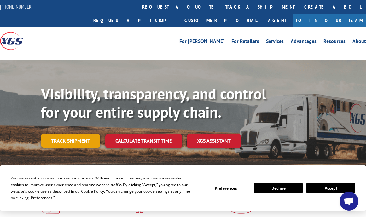
click at [69, 134] on link "Track shipment" at bounding box center [70, 140] width 59 height 13
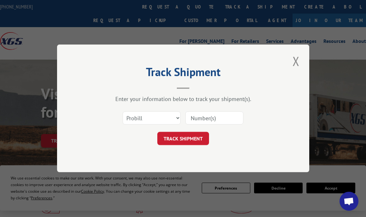
click at [301, 63] on div "Track Shipment Enter your information below to track your shipment(s). Select c…" at bounding box center [183, 108] width 252 height 128
click at [295, 63] on button "Close modal" at bounding box center [296, 60] width 11 height 17
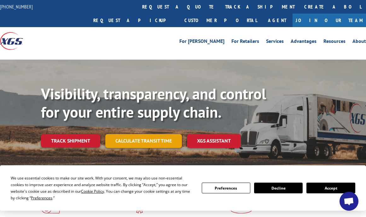
click at [147, 134] on link "Calculate transit time" at bounding box center [143, 141] width 77 height 14
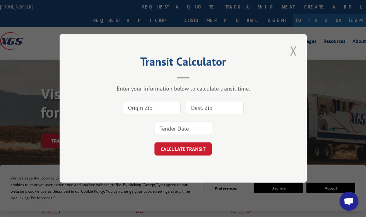
click at [293, 48] on button "Close modal" at bounding box center [293, 50] width 11 height 17
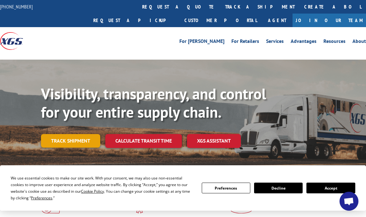
click at [61, 134] on link "Track shipment" at bounding box center [70, 140] width 59 height 13
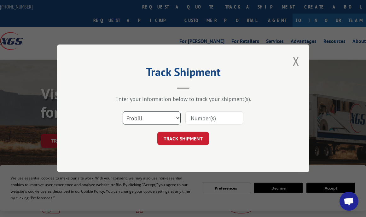
click at [167, 117] on select "Select category... Probill BOL PO" at bounding box center [152, 118] width 58 height 13
click at [123, 112] on select "Select category... Probill BOL PO" at bounding box center [152, 118] width 58 height 13
click at [210, 117] on input at bounding box center [214, 118] width 58 height 13
paste input "17156123"
type input "17156123"
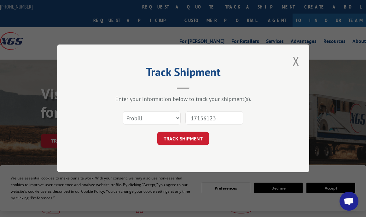
click button "TRACK SHIPMENT" at bounding box center [183, 138] width 52 height 13
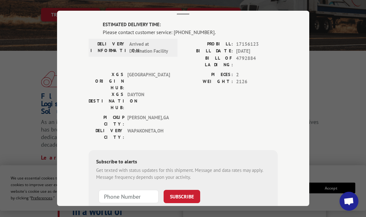
scroll to position [72, 0]
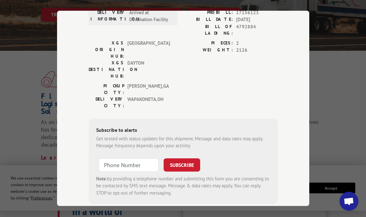
click at [308, 9] on div "Track Shipment ESTIMATED DELIVERY TIME: Please contact customer service: [PHONE…" at bounding box center [183, 108] width 366 height 217
click at [292, 3] on div "Track Shipment ESTIMATED DELIVERY TIME: Please contact customer service: [PHONE…" at bounding box center [183, 108] width 366 height 217
click at [13, 106] on div "Track Shipment ESTIMATED DELIVERY TIME: Please contact customer service: [PHONE…" at bounding box center [183, 108] width 366 height 217
